Goal: Task Accomplishment & Management: Complete application form

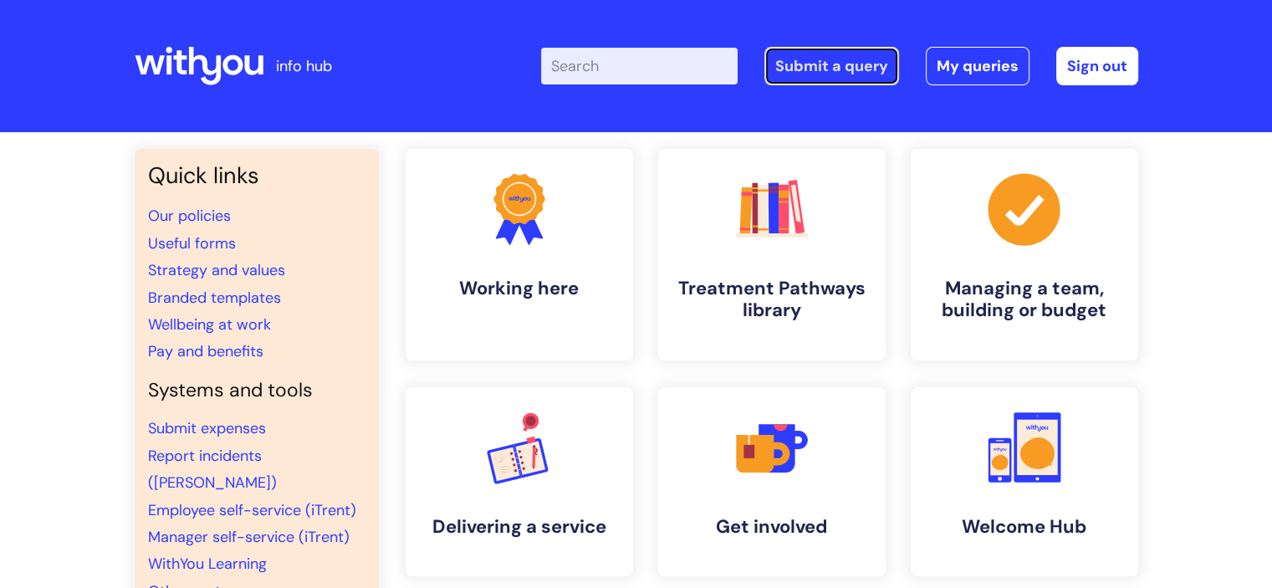
click at [815, 67] on link "Submit a query" at bounding box center [832, 66] width 135 height 38
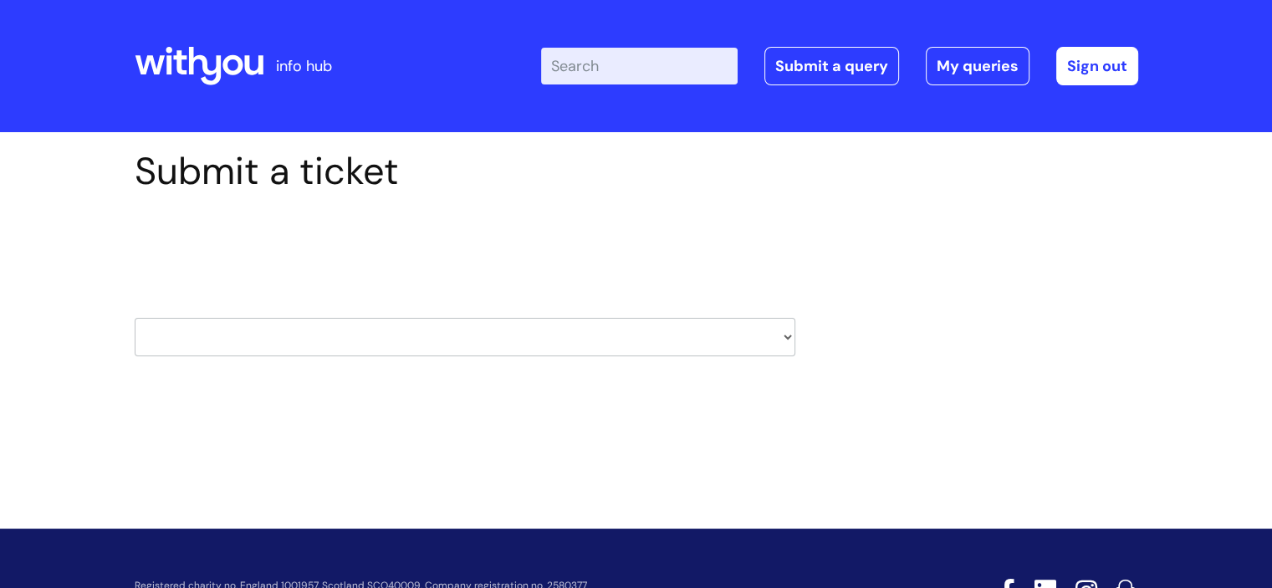
click at [514, 327] on select "HR / People IT and Support Clinical Drug Alerts Finance Accounts Data Support T…" at bounding box center [465, 337] width 661 height 38
select select "it_and_support"
click at [135, 318] on select "HR / People IT and Support Clinical Drug Alerts Finance Accounts Data Support T…" at bounding box center [465, 337] width 661 height 38
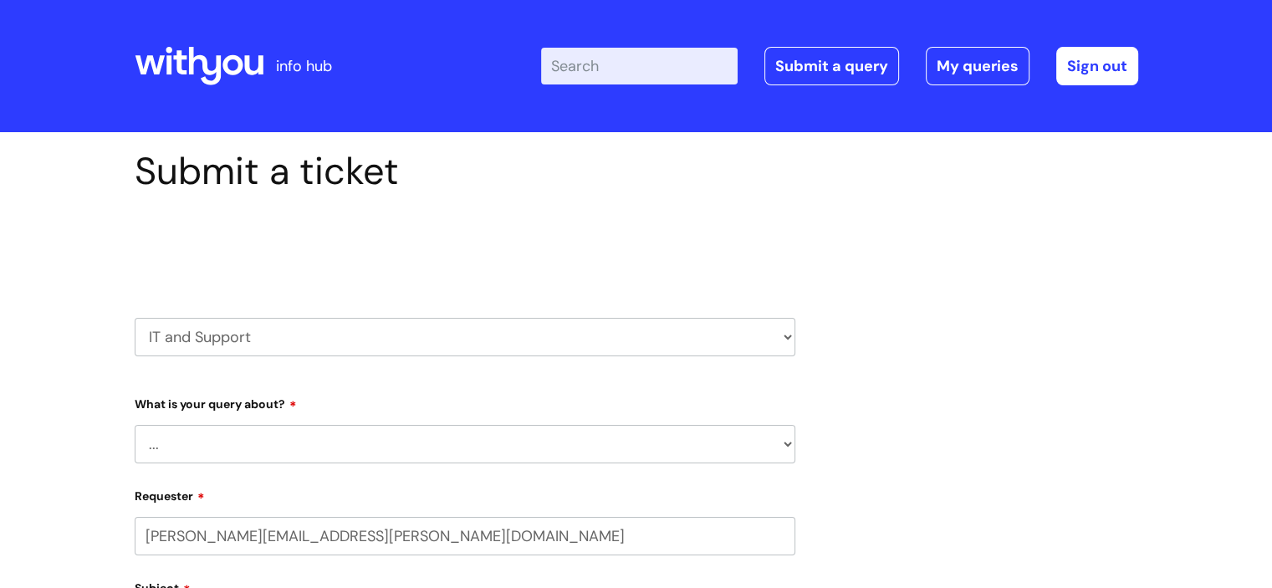
select select "80004157231"
click at [258, 427] on select "... Mobile Phone Reset & MFA Accounts, Starters and Leavers IT Hardware issue I…" at bounding box center [465, 444] width 661 height 38
select select "Something Else"
click at [135, 425] on select "... Mobile Phone Reset & MFA Accounts, Starters and Leavers IT Hardware issue I…" at bounding box center [465, 444] width 661 height 38
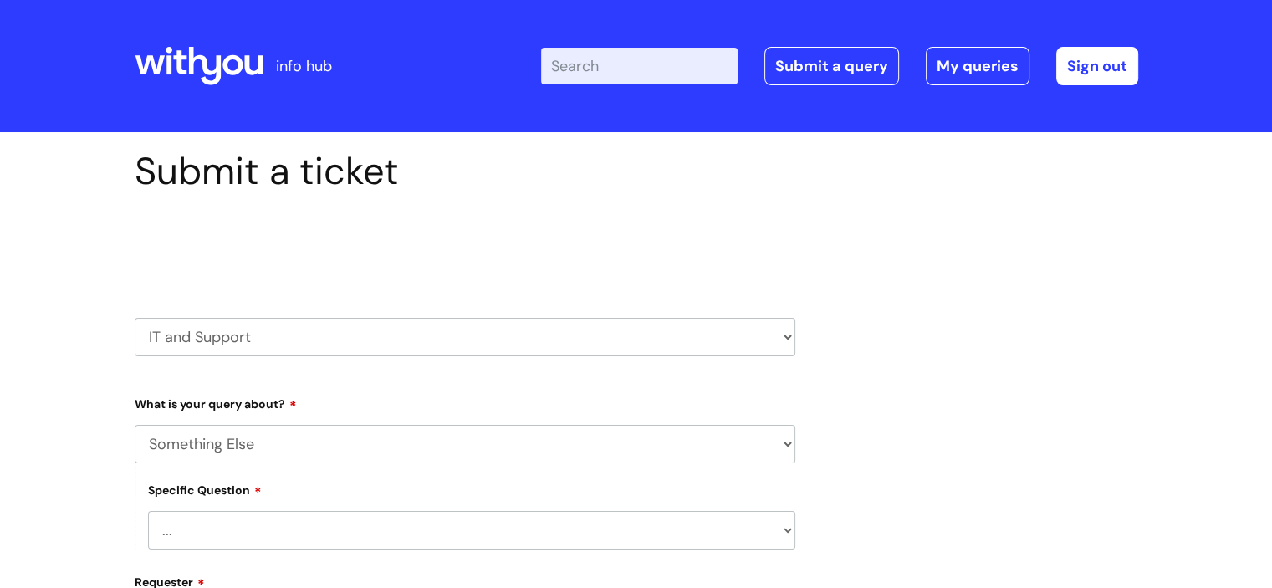
scroll to position [251, 0]
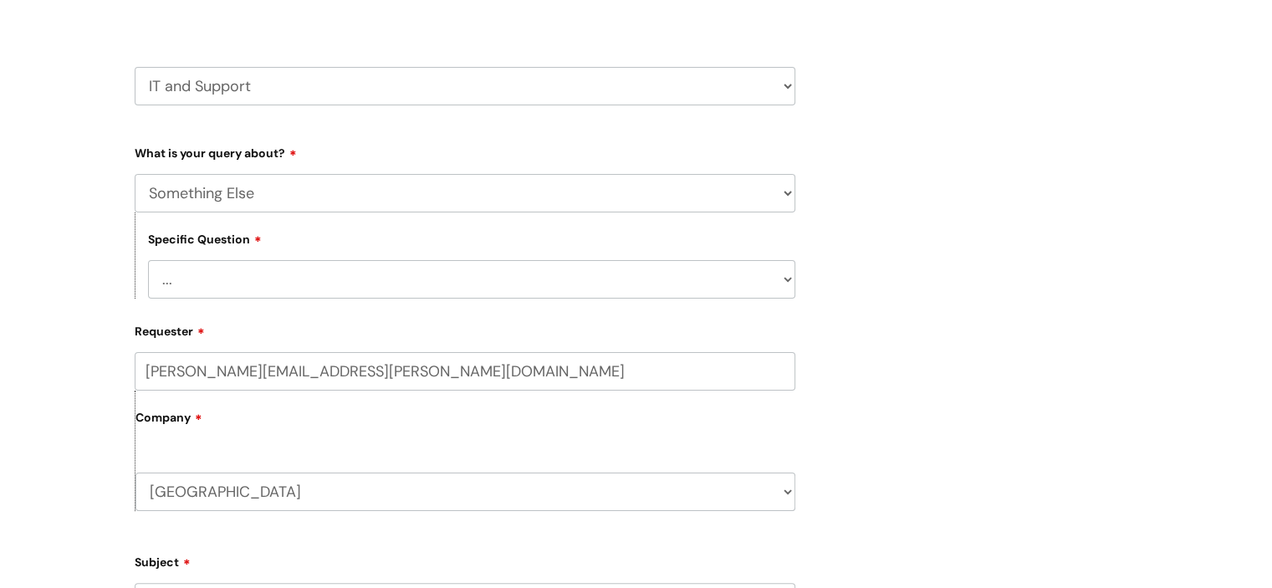
click at [234, 287] on select "... My problem is not listed" at bounding box center [471, 279] width 647 height 38
select select "My problem is not listed"
click at [148, 260] on select "... My problem is not listed" at bounding box center [471, 279] width 647 height 38
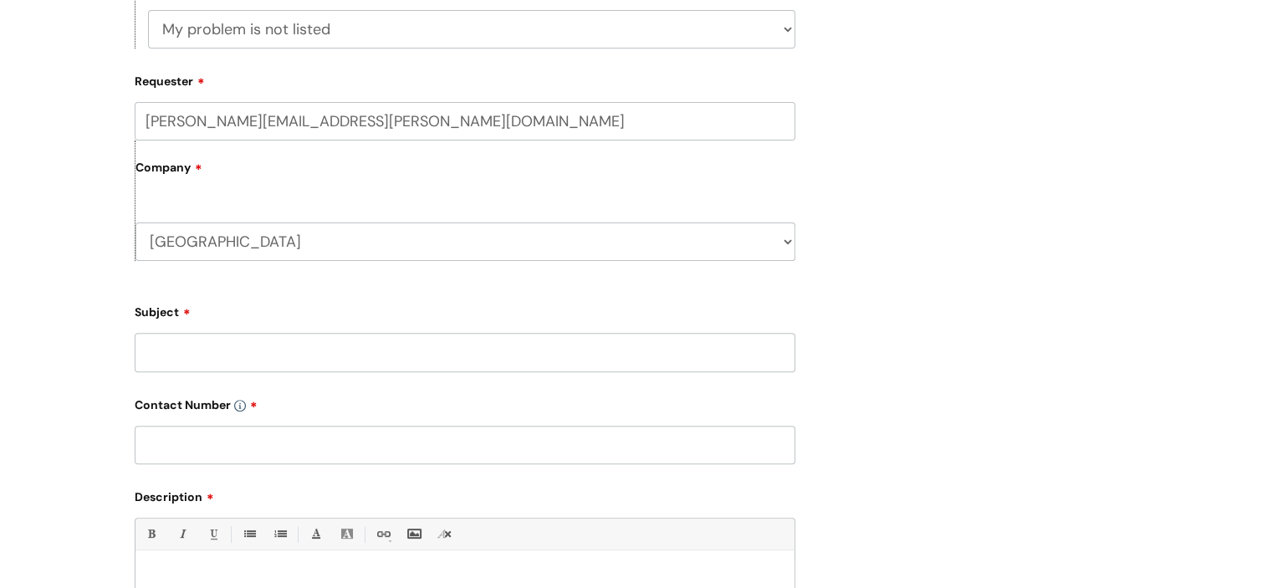
scroll to position [502, 0]
click at [201, 353] on input "Subject" at bounding box center [465, 351] width 661 height 38
type input "new laptop arrival"
type input "n/a"
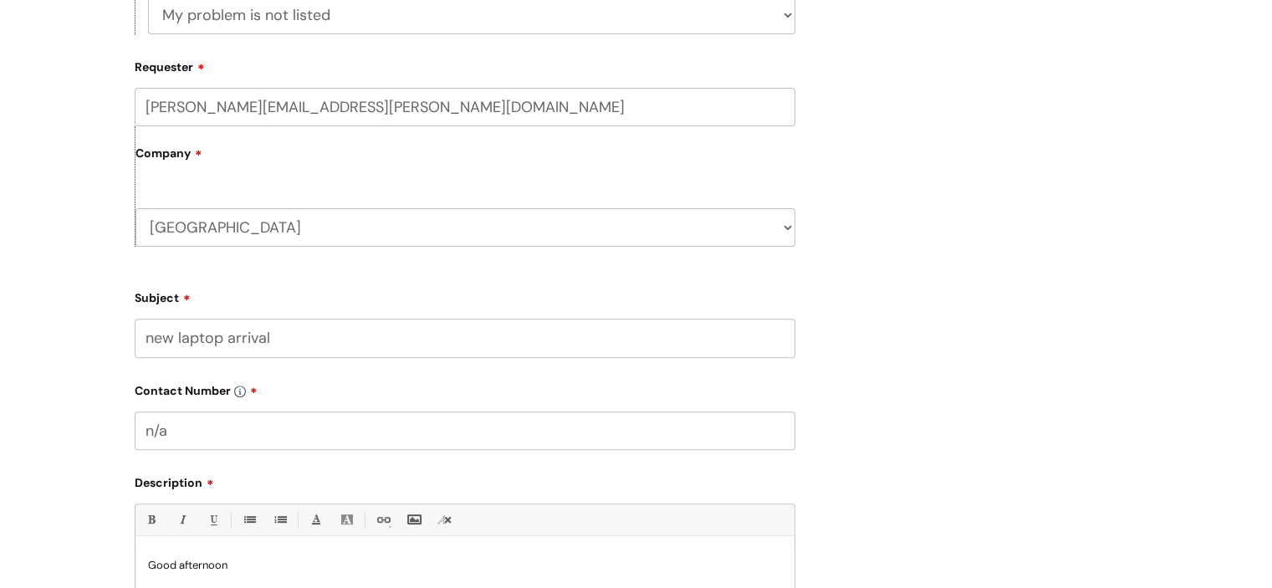
scroll to position [529, 0]
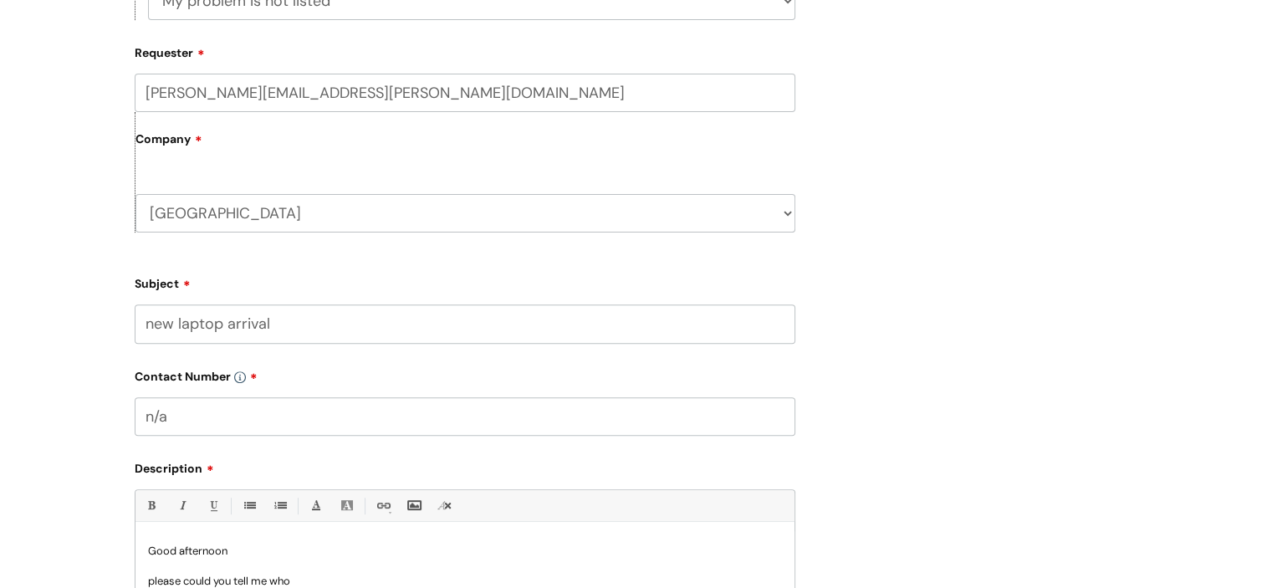
click at [201, 353] on form "Type Of Request ... Accounts (Finance) Alerts! (For clinical team) Data Protect…" at bounding box center [465, 319] width 661 height 919
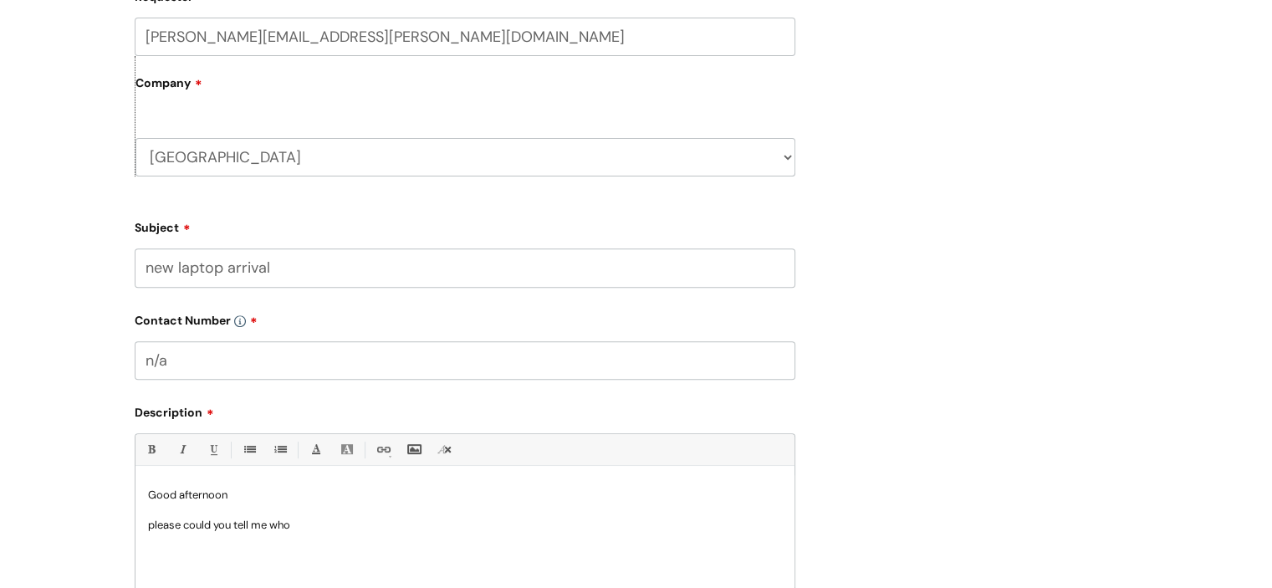
scroll to position [613, 0]
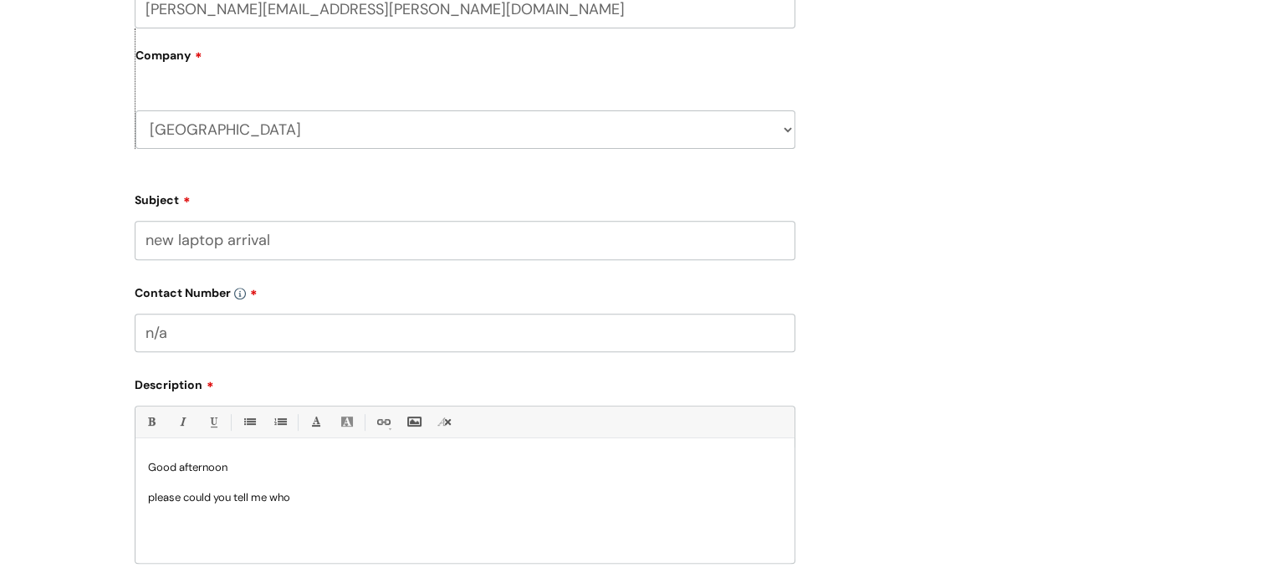
click at [322, 494] on p "please could you tell me who" at bounding box center [465, 497] width 634 height 15
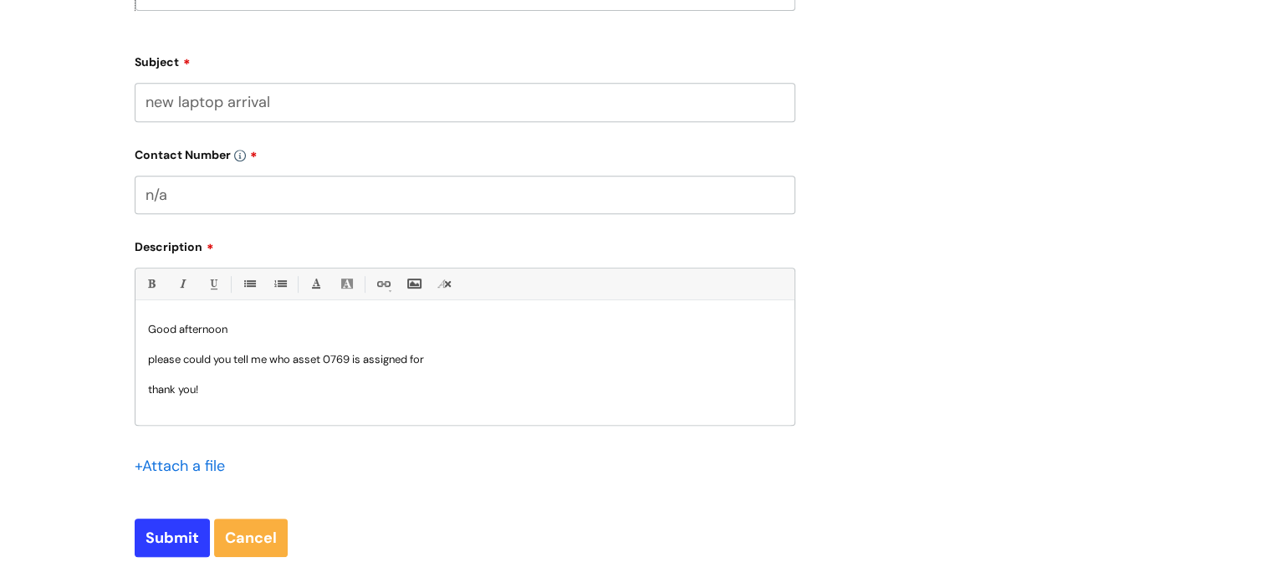
scroll to position [780, 0]
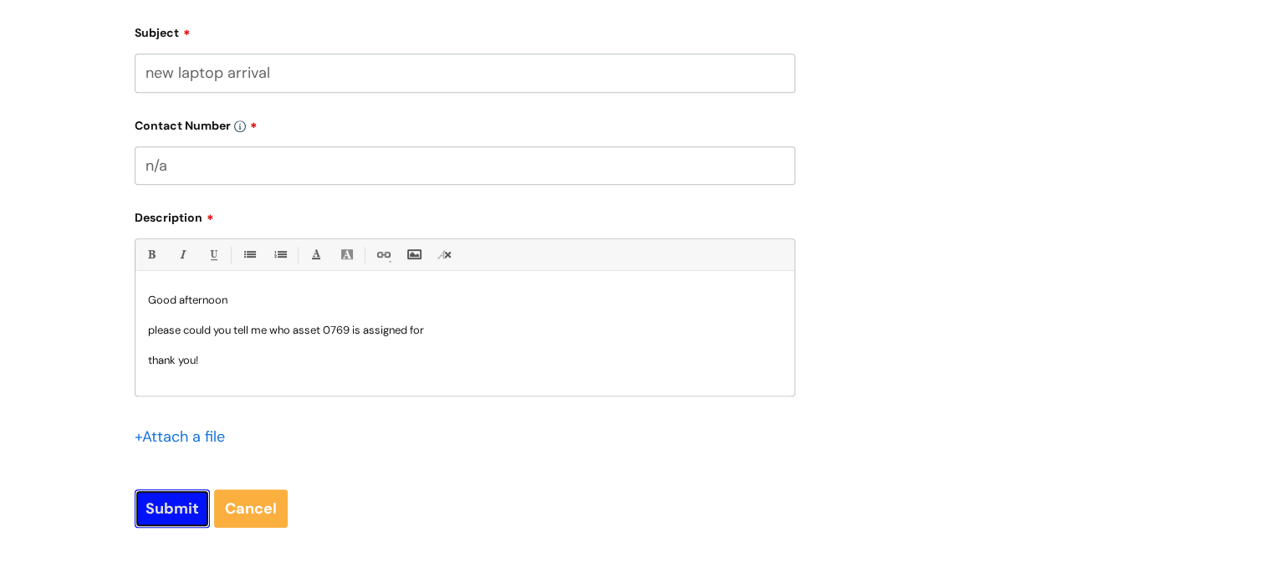
click at [159, 498] on input "Submit" at bounding box center [172, 508] width 75 height 38
type input "Please Wait..."
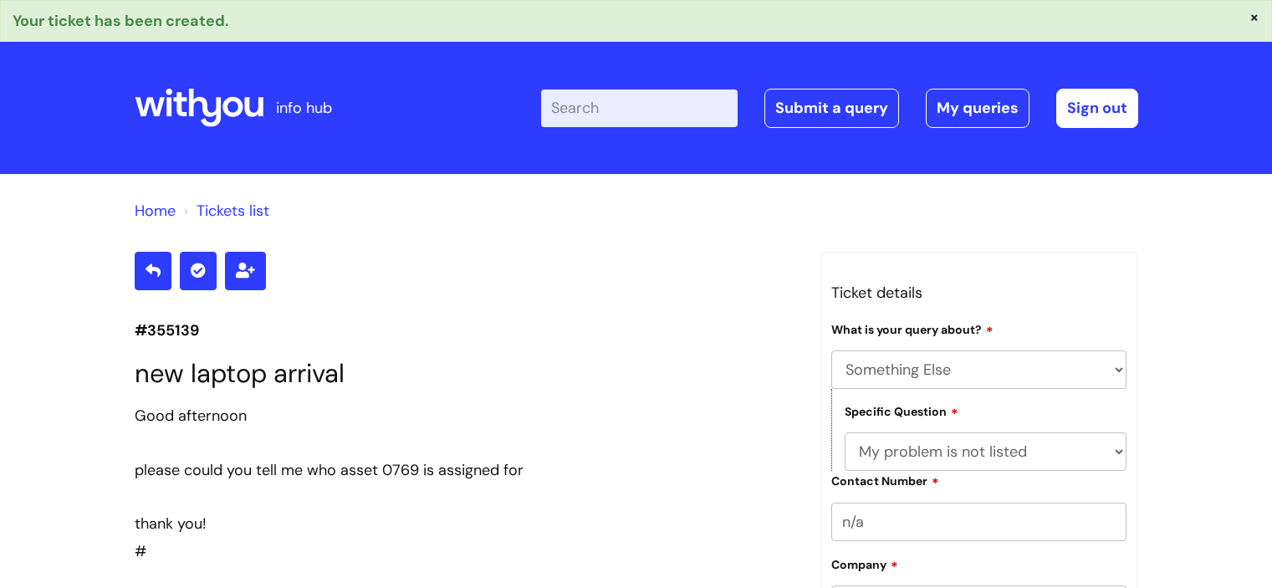
select select "Something Else"
select select "My problem is not listed"
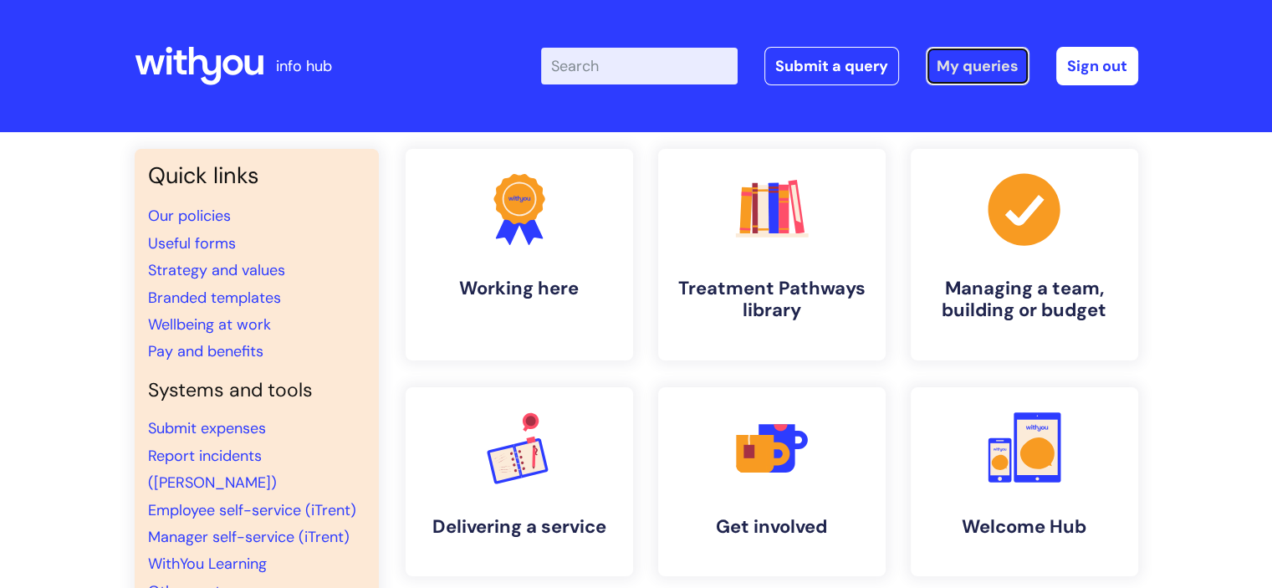
click at [958, 56] on link "My queries" at bounding box center [978, 66] width 104 height 38
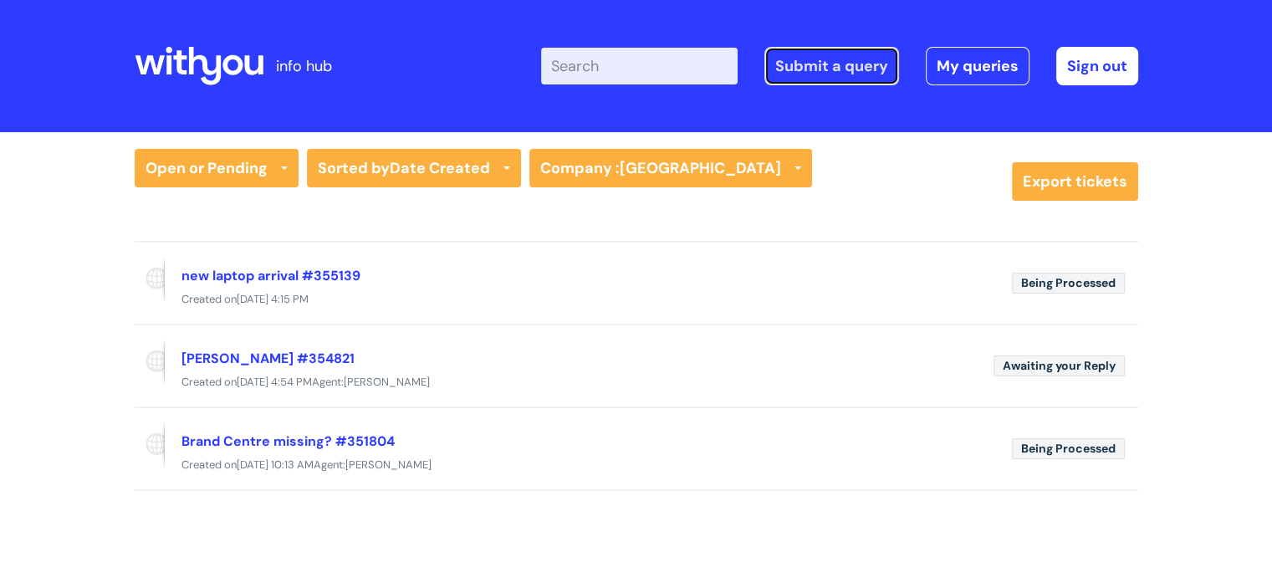
click at [857, 58] on link "Submit a query" at bounding box center [832, 66] width 135 height 38
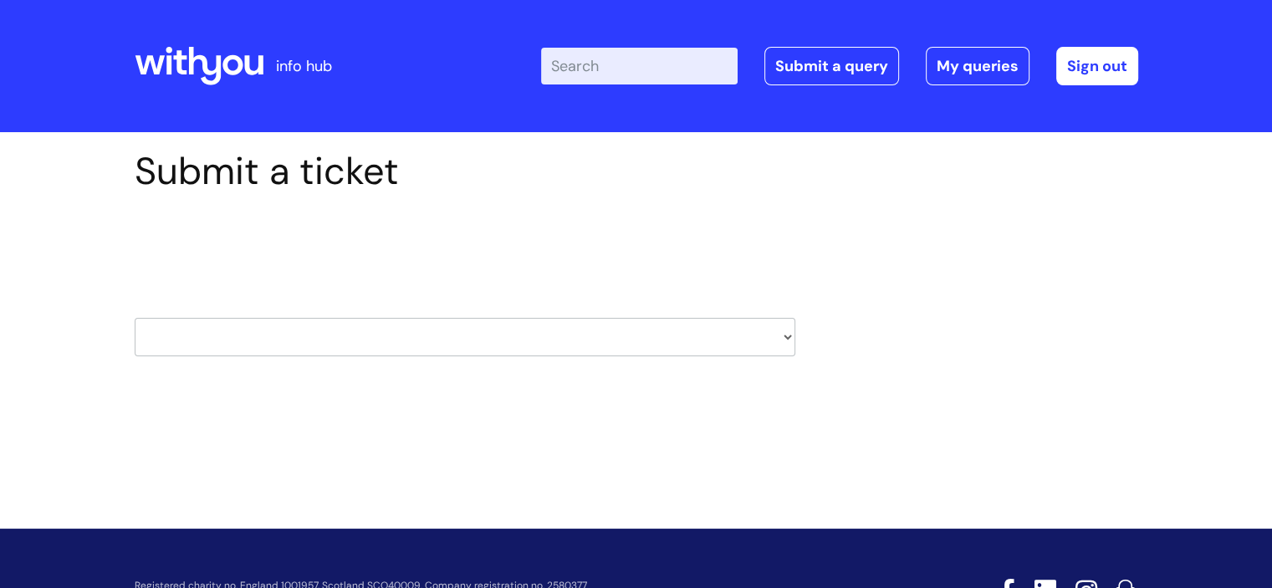
click at [258, 318] on select "HR / People IT and Support Clinical Drug Alerts Finance Accounts Data Support T…" at bounding box center [465, 337] width 661 height 38
select select "it_and_support"
click at [135, 318] on select "HR / People IT and Support Clinical Drug Alerts Finance Accounts Data Support T…" at bounding box center [465, 337] width 661 height 38
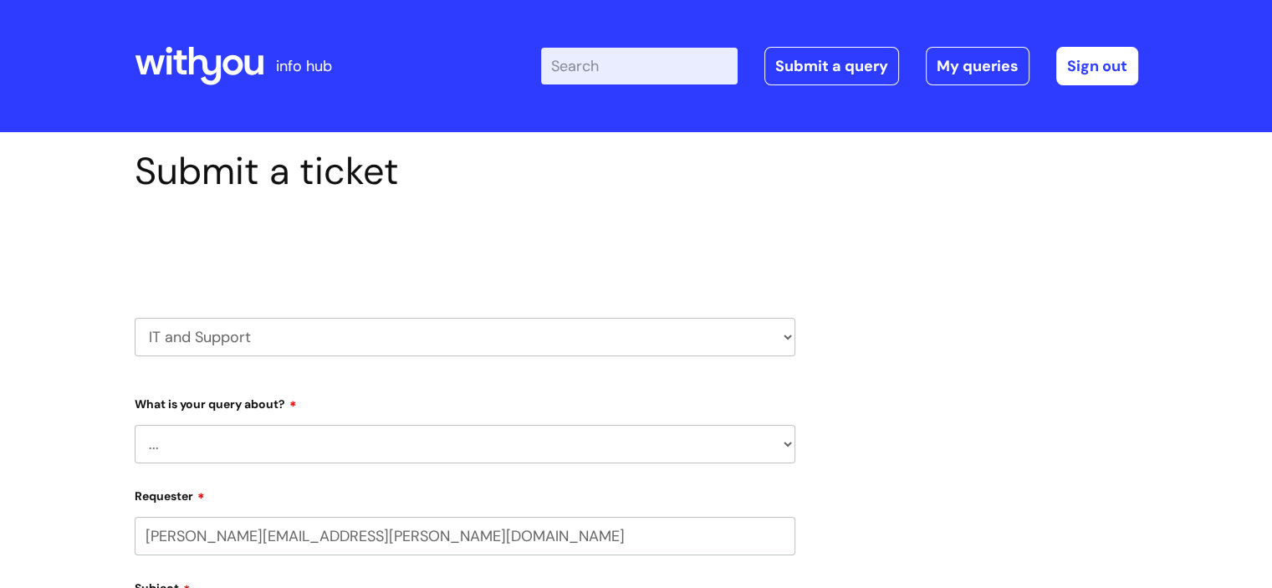
select select "80004157231"
click at [241, 431] on select "... Mobile Phone Reset & MFA Accounts, Starters and Leavers IT Hardware issue I…" at bounding box center [465, 444] width 661 height 38
select select "Mobile Phone Reset & MFA"
click at [135, 425] on select "... Mobile Phone Reset & MFA Accounts, Starters and Leavers IT Hardware issue I…" at bounding box center [465, 444] width 661 height 38
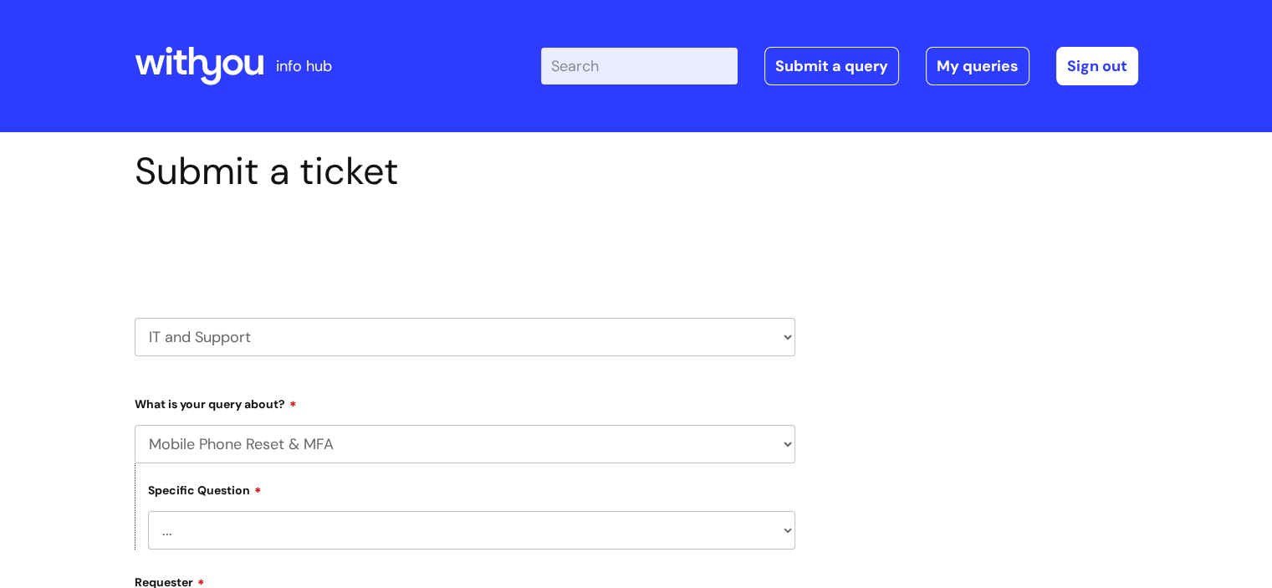
click at [264, 525] on select "... Support with Mobile Phone Reset & MFA" at bounding box center [471, 530] width 647 height 38
select select "Support with Mobile Phone Reset & MFA"
click at [148, 511] on select "... Support with Mobile Phone Reset & MFA" at bounding box center [471, 530] width 647 height 38
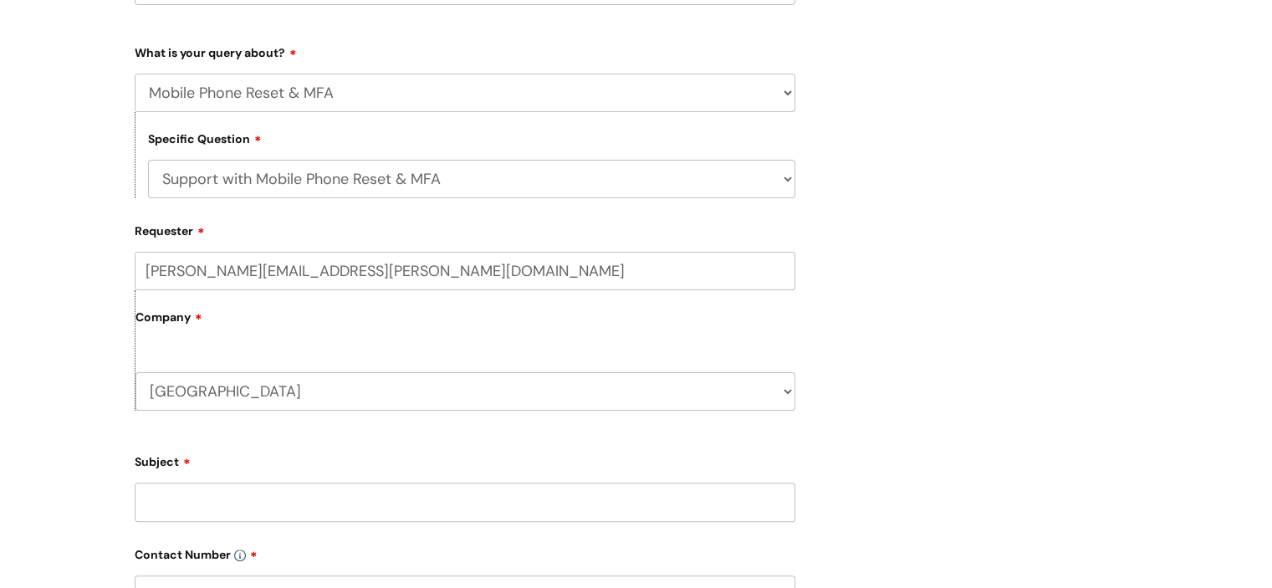
scroll to position [502, 0]
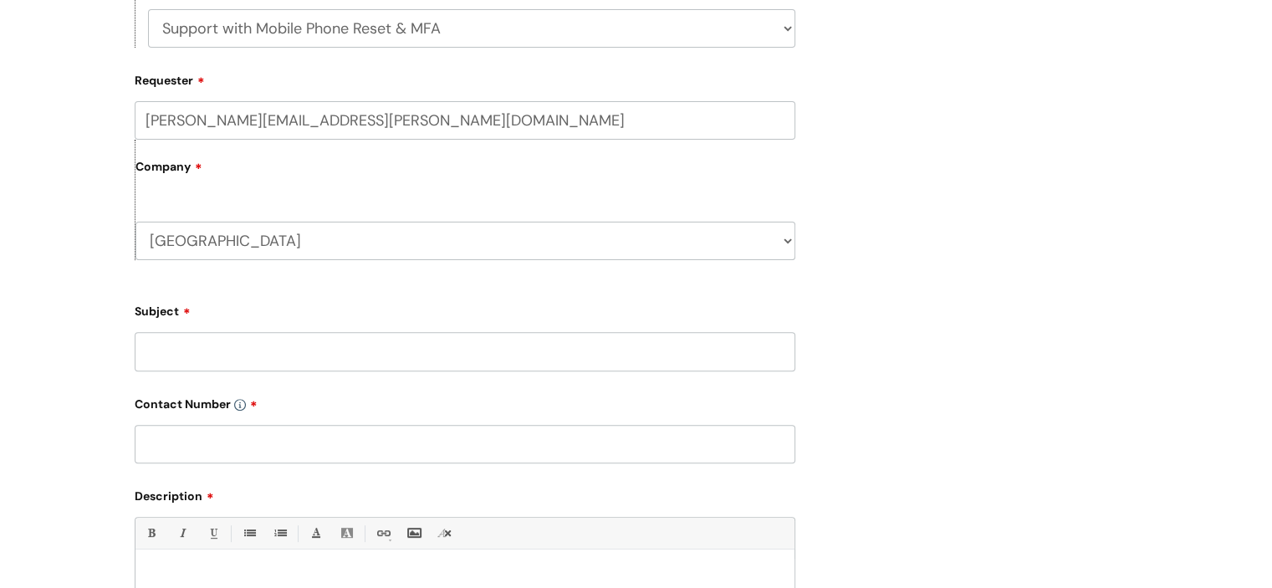
click at [229, 351] on input "Subject" at bounding box center [465, 351] width 661 height 38
type input "New mobile reset"
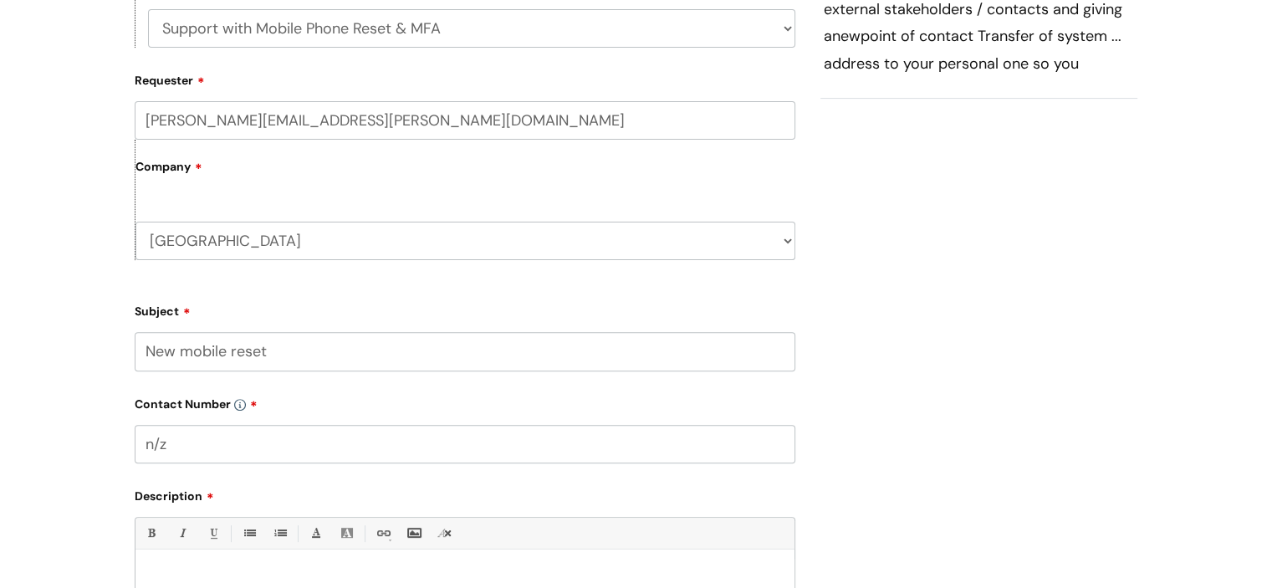
click at [194, 434] on input "n/z" at bounding box center [465, 444] width 661 height 38
type input "n/a"
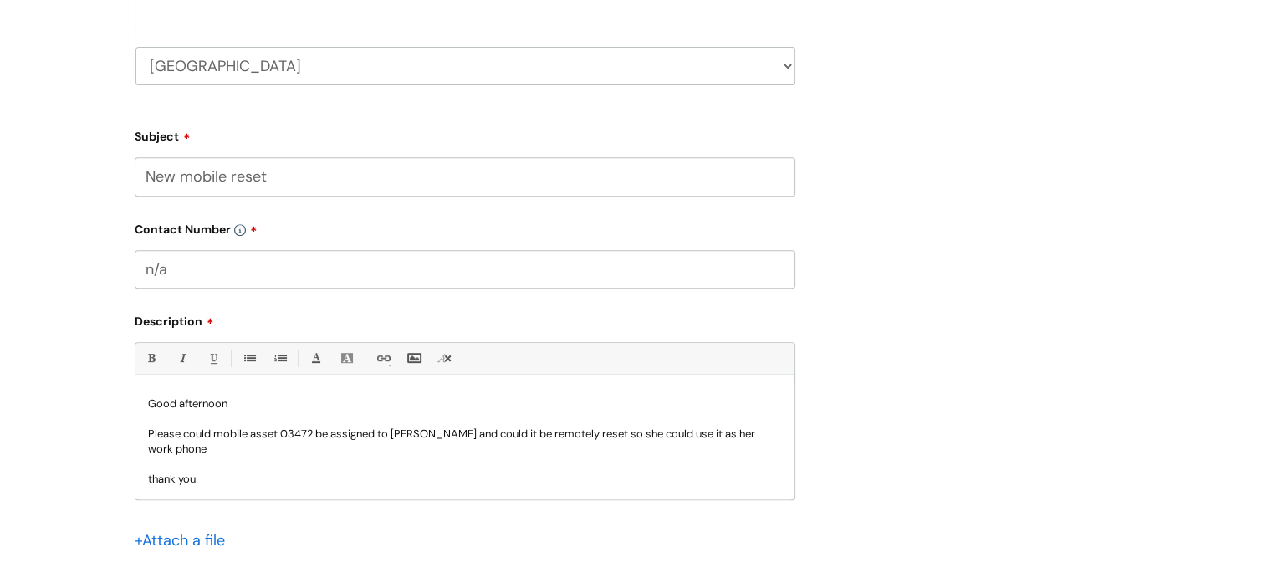
scroll to position [910, 0]
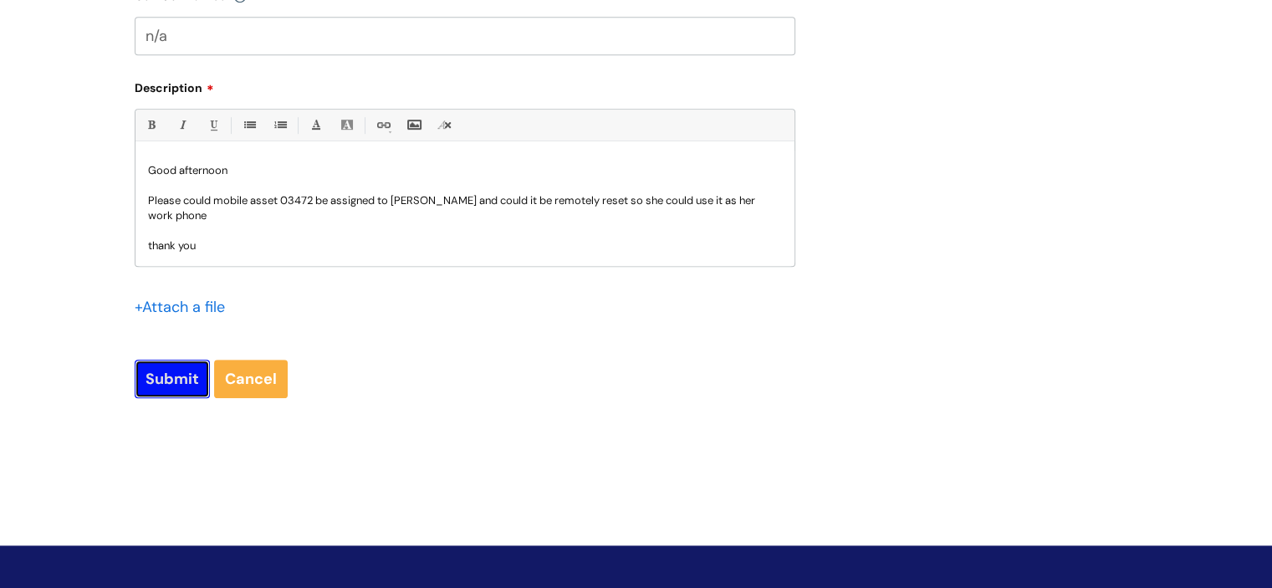
click at [179, 366] on input "Submit" at bounding box center [172, 379] width 75 height 38
type input "Please Wait..."
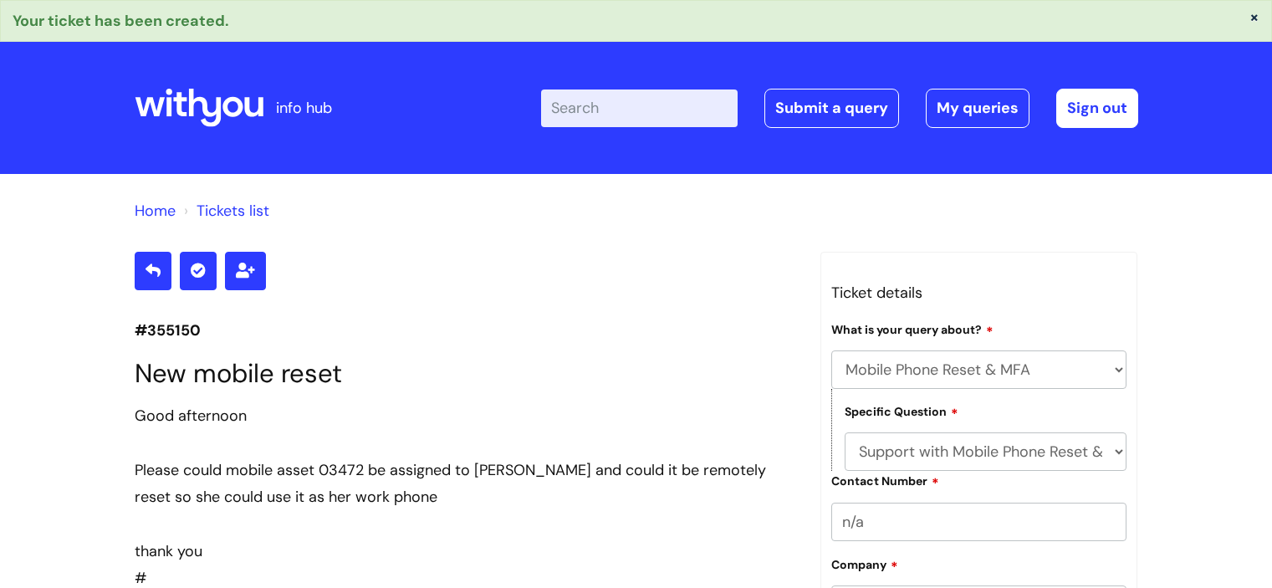
select select "Mobile Phone Reset & MFA"
select select "Support with Mobile Phone Reset & MFA"
